Goal: Transaction & Acquisition: Purchase product/service

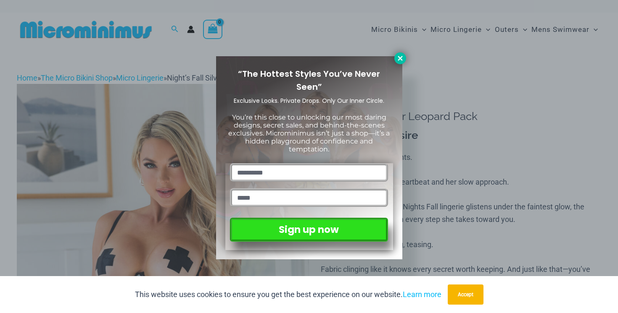
click at [398, 59] on icon at bounding box center [399, 58] width 5 height 5
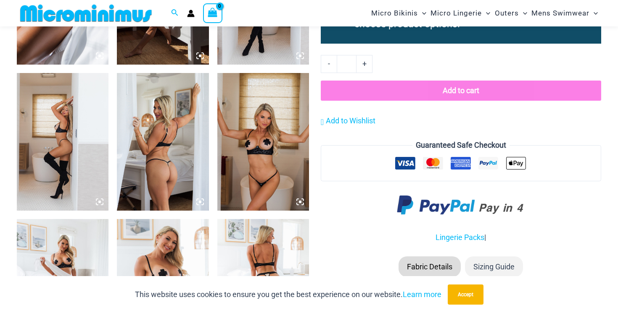
scroll to position [809, 0]
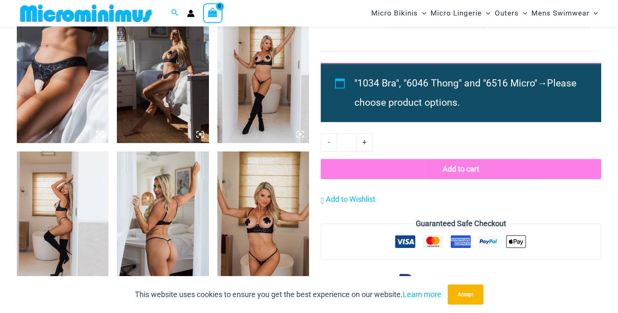
click at [93, 90] on img at bounding box center [63, 74] width 92 height 137
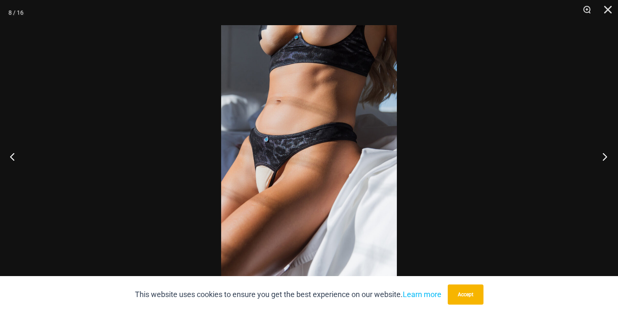
click at [601, 159] on button "Next" at bounding box center [602, 157] width 32 height 42
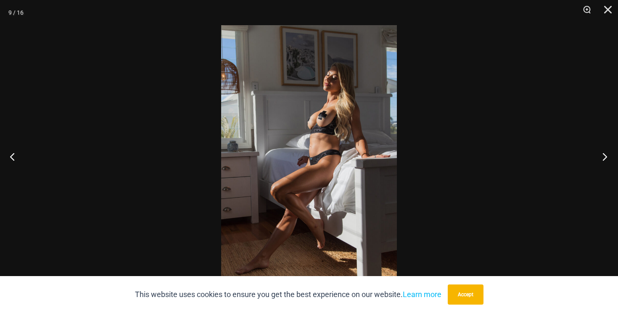
click at [601, 159] on button "Next" at bounding box center [602, 157] width 32 height 42
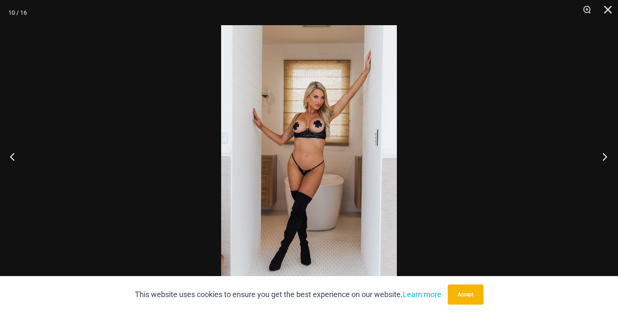
click at [601, 159] on button "Next" at bounding box center [602, 157] width 32 height 42
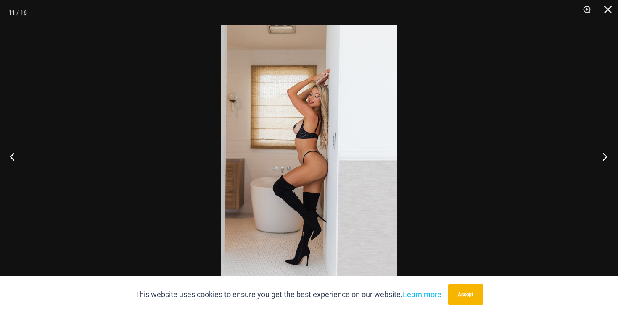
click at [601, 159] on button "Next" at bounding box center [602, 157] width 32 height 42
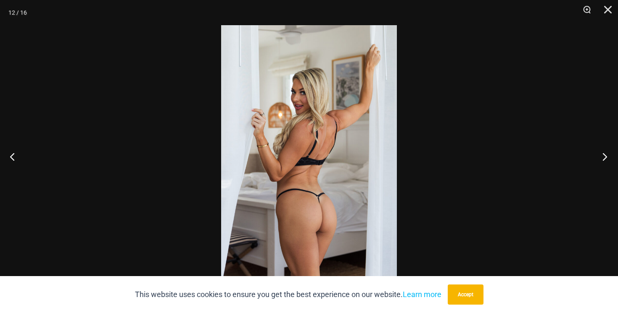
click at [601, 159] on button "Next" at bounding box center [602, 157] width 32 height 42
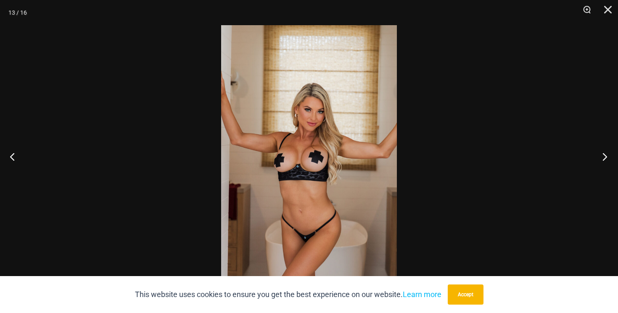
click at [601, 159] on button "Next" at bounding box center [602, 157] width 32 height 42
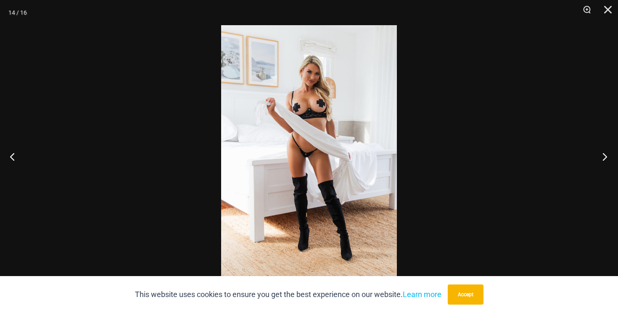
click at [601, 159] on button "Next" at bounding box center [602, 157] width 32 height 42
